Goal: Task Accomplishment & Management: Use online tool/utility

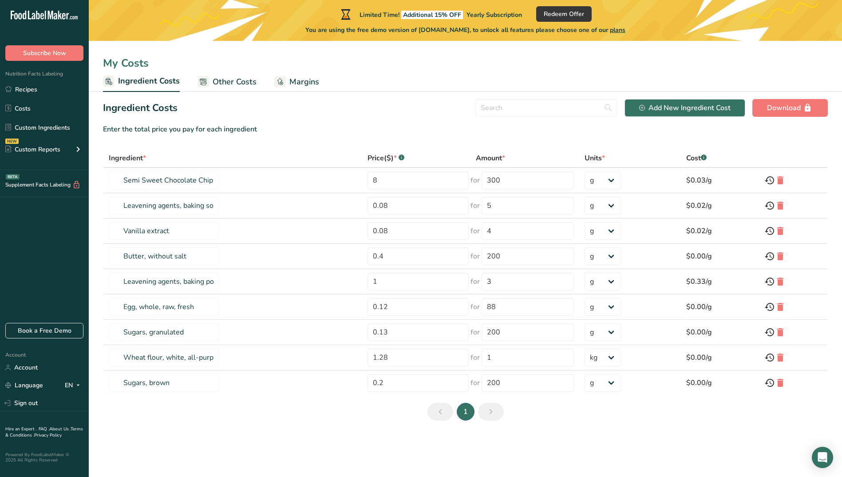
select select "1"
click at [233, 81] on span "Other Costs" at bounding box center [235, 82] width 44 height 12
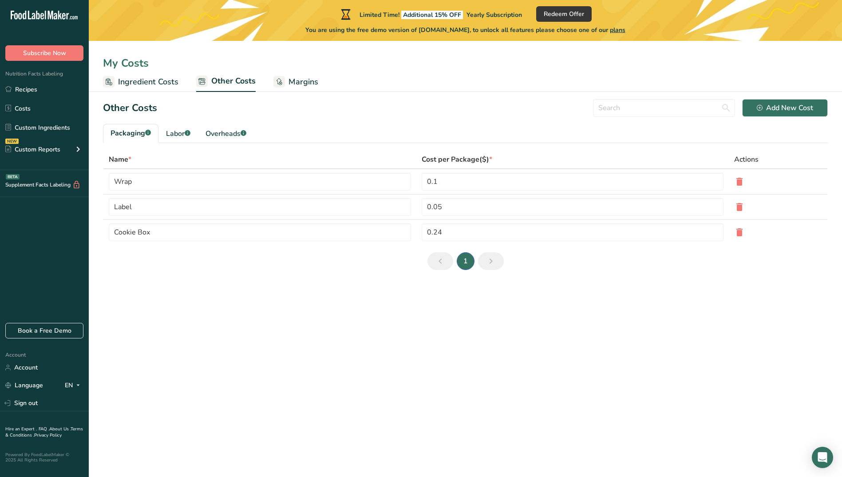
click at [302, 81] on span "Margins" at bounding box center [304, 82] width 30 height 12
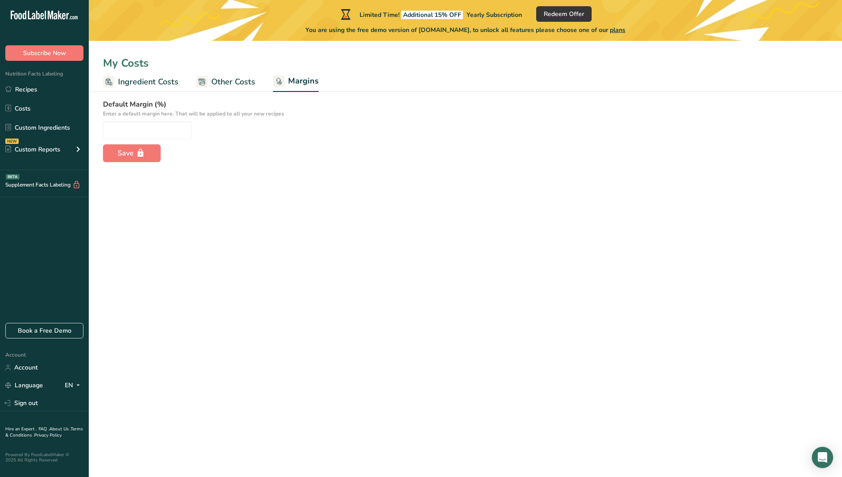
click at [226, 79] on span "Other Costs" at bounding box center [233, 82] width 44 height 12
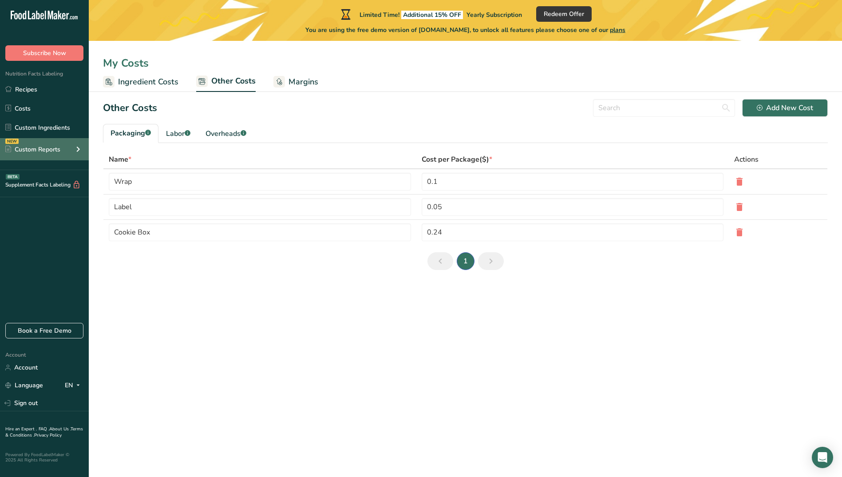
click at [54, 147] on div "Custom Reports" at bounding box center [32, 149] width 55 height 9
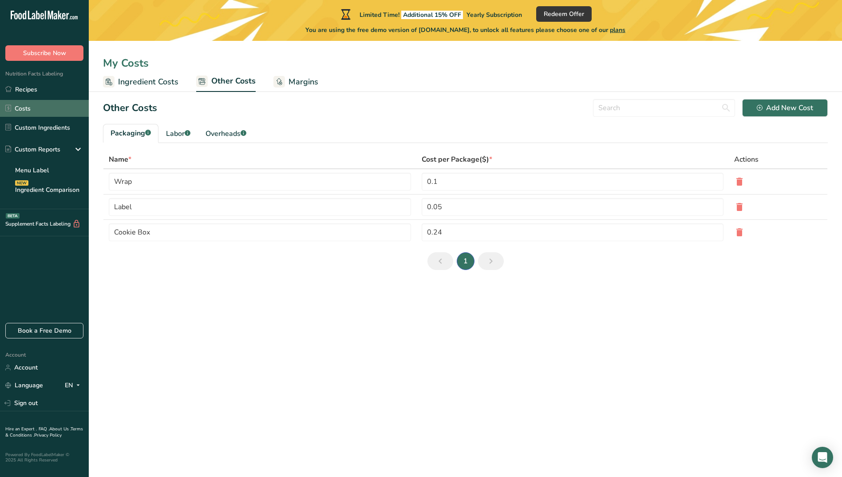
click at [34, 110] on link "Costs" at bounding box center [44, 108] width 89 height 17
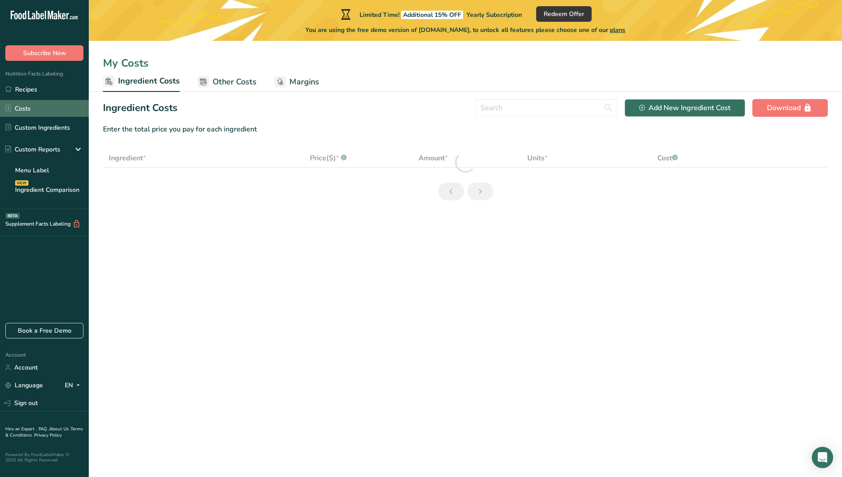
select select "1"
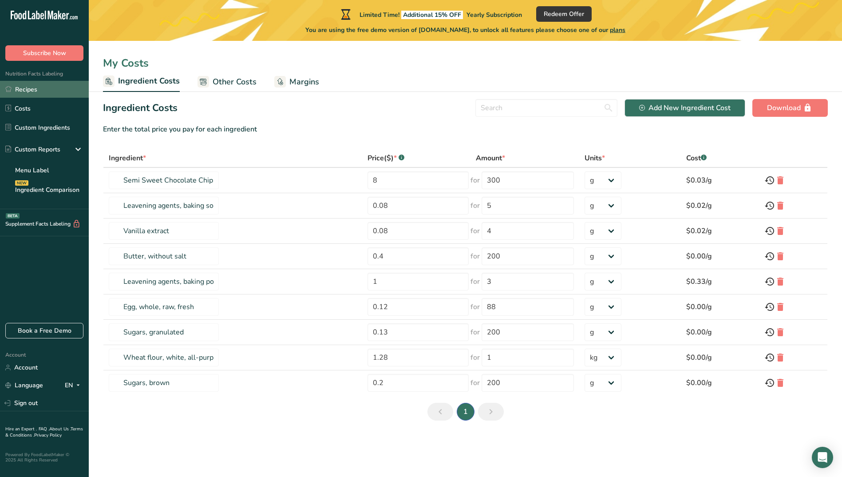
click at [28, 89] on link "Recipes" at bounding box center [44, 89] width 89 height 17
